Goal: Find specific page/section: Find specific page/section

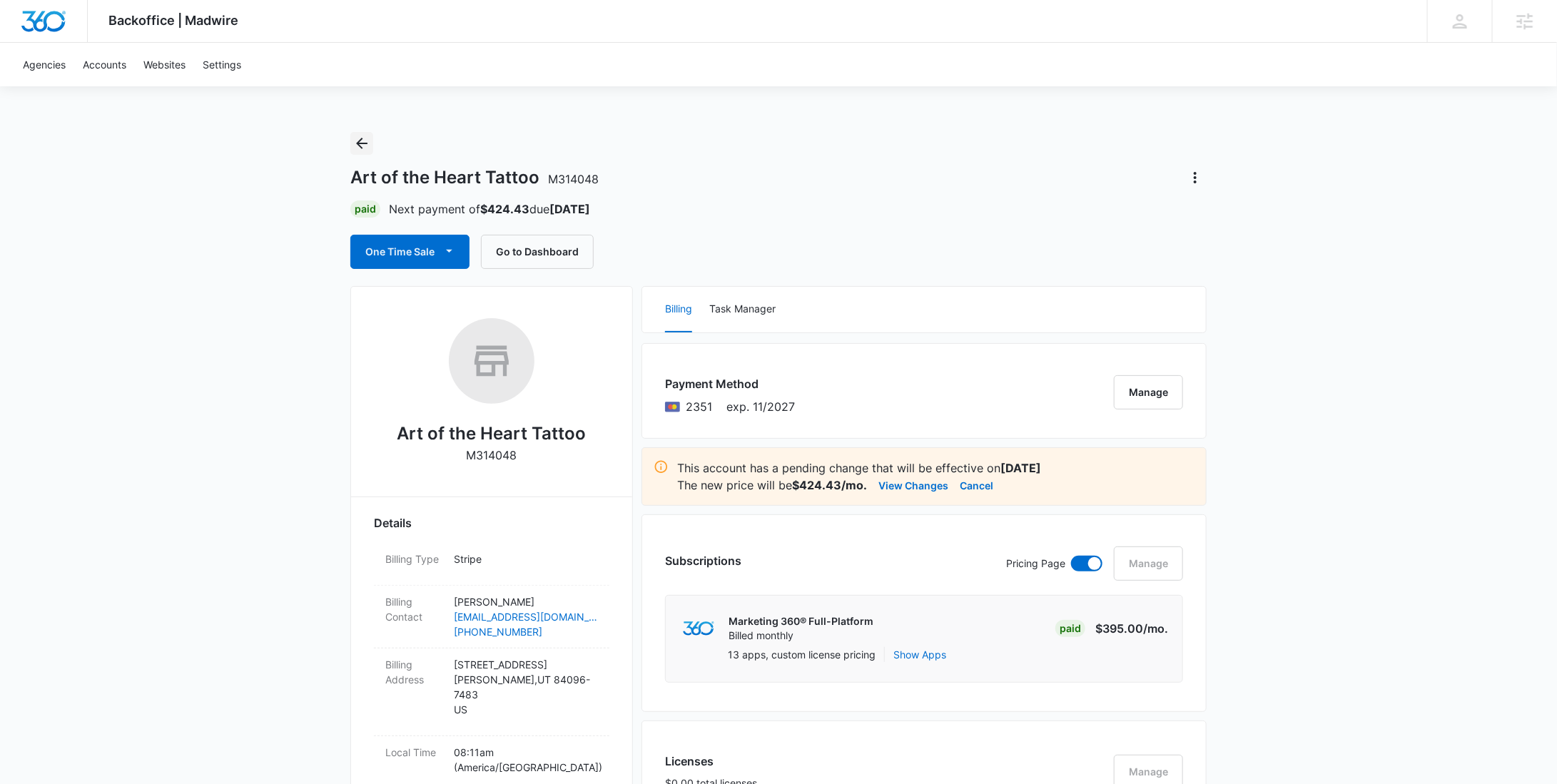
click at [369, 144] on icon "Back" at bounding box center [362, 144] width 18 height 18
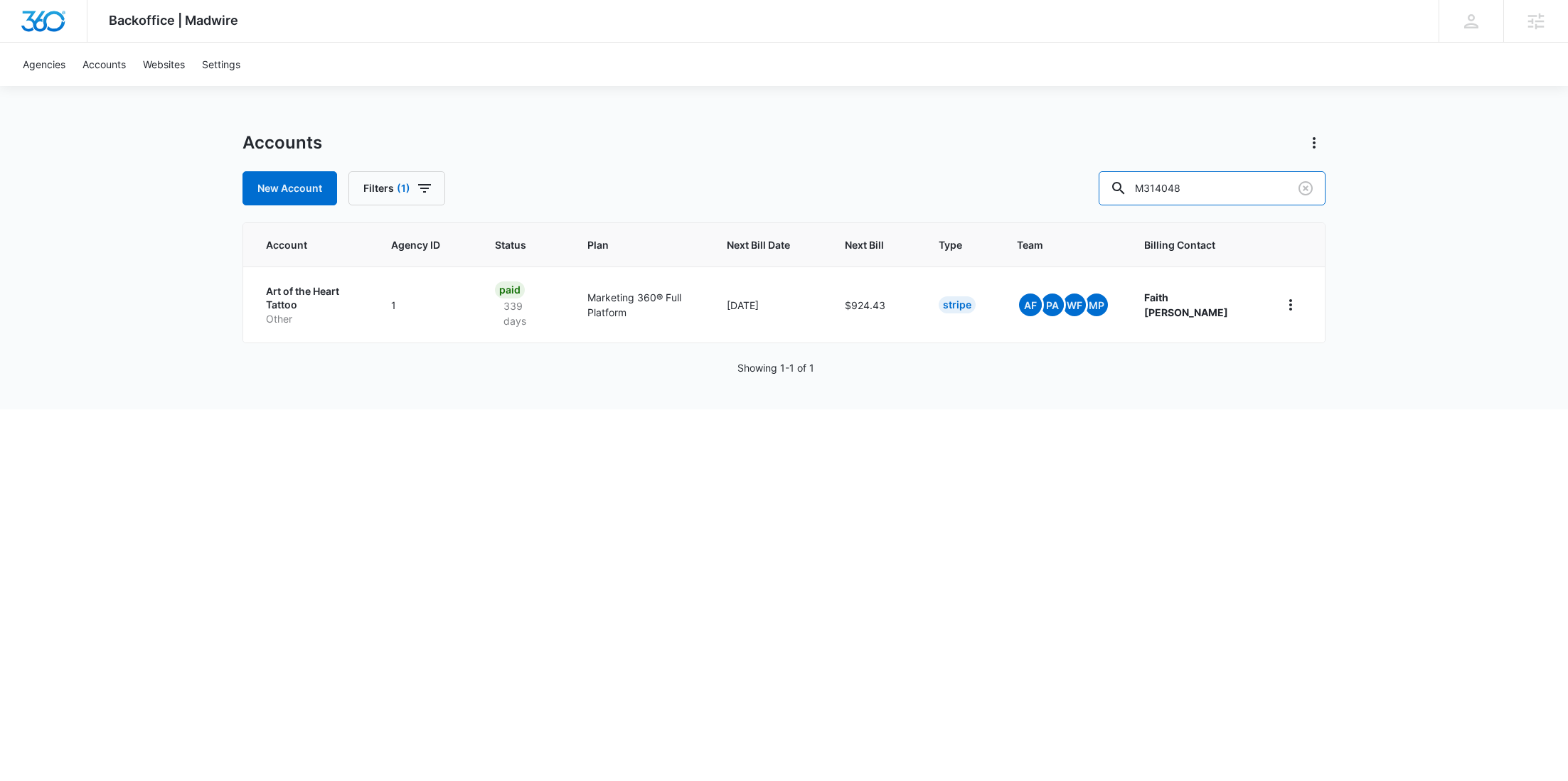
drag, startPoint x: 1224, startPoint y: 195, endPoint x: 1088, endPoint y: 186, distance: 136.3
click at [1088, 186] on div "New Account Filters (1) M314048" at bounding box center [784, 188] width 1083 height 34
paste input "30013"
type input "M330013"
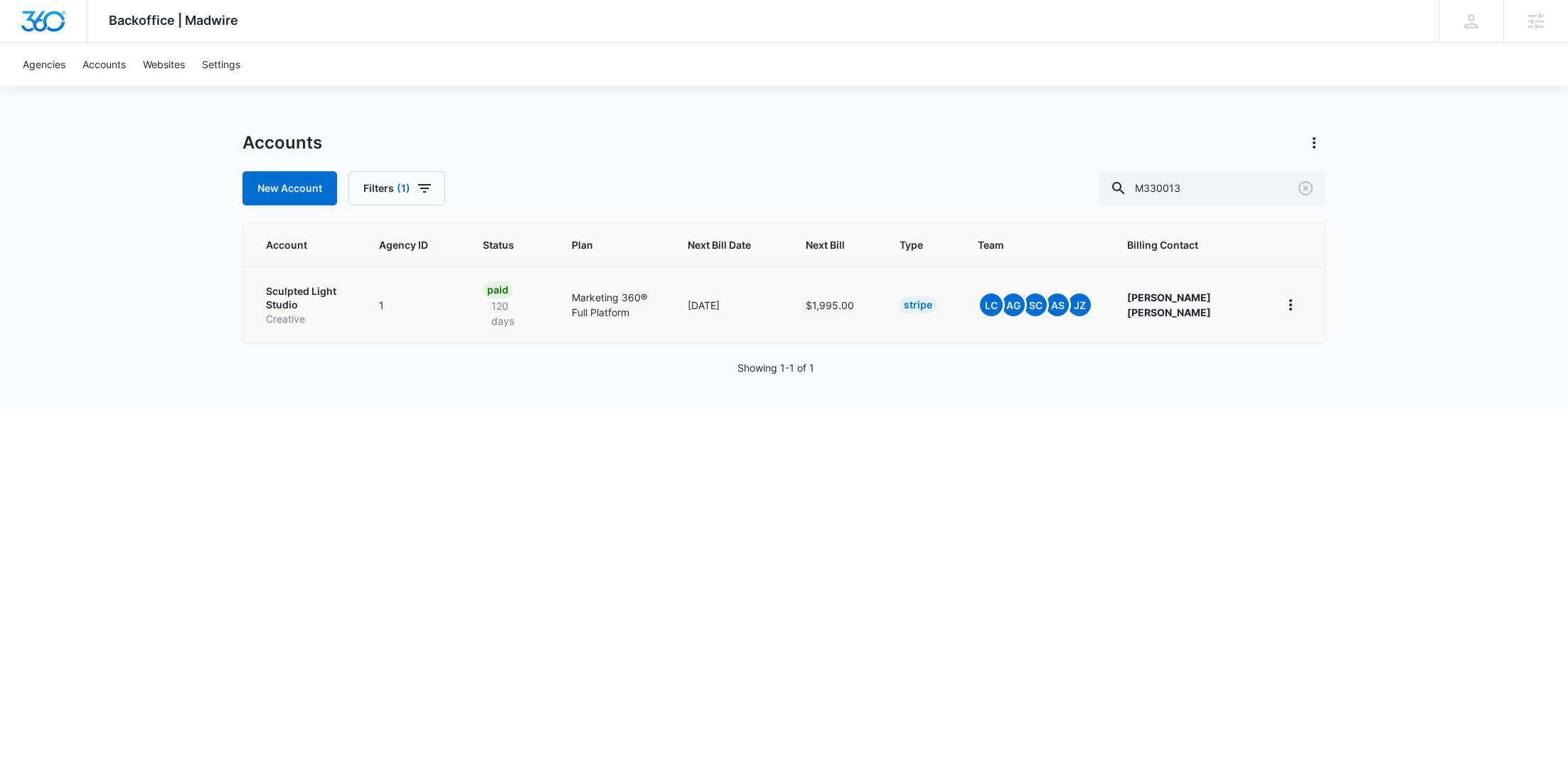
click at [277, 308] on p "Sculpted Light Studio" at bounding box center [306, 298] width 79 height 28
